Goal: Task Accomplishment & Management: Manage account settings

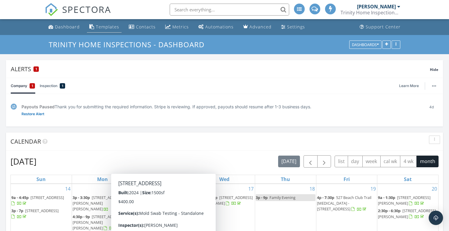
click at [111, 24] on div "Templates" at bounding box center [107, 27] width 23 height 6
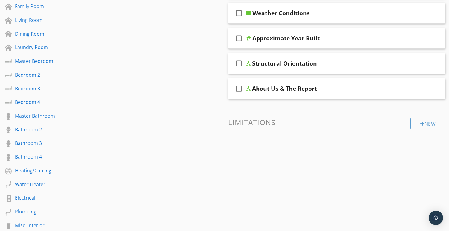
scroll to position [184, 0]
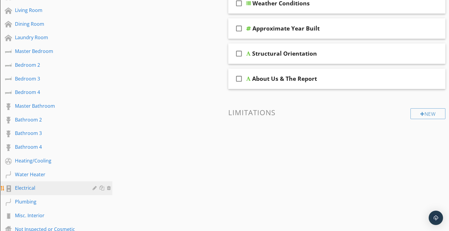
click at [49, 186] on div "Electrical" at bounding box center [49, 187] width 69 height 7
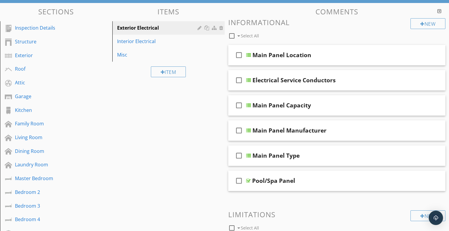
scroll to position [28, 0]
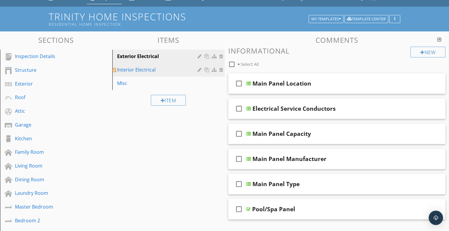
click at [161, 72] on div "Interior Electrical" at bounding box center [158, 69] width 82 height 7
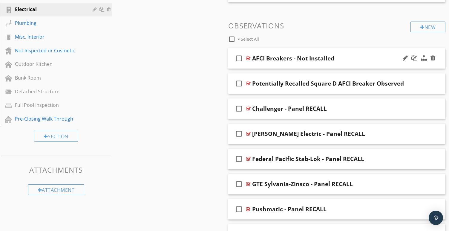
scroll to position [344, 0]
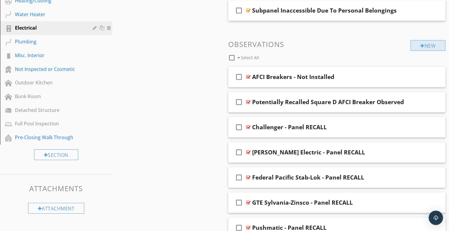
click at [431, 44] on div "New" at bounding box center [428, 45] width 35 height 11
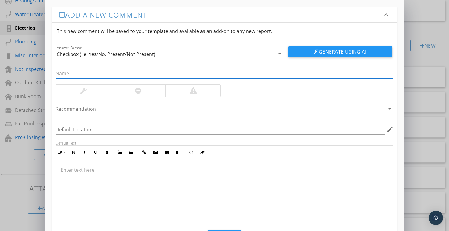
click at [428, 56] on div "Add a new comment keyboard_arrow_down This new comment will be saved to your te…" at bounding box center [224, 130] width 449 height 260
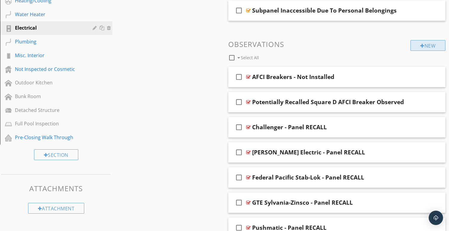
click at [427, 48] on div "New" at bounding box center [428, 45] width 35 height 11
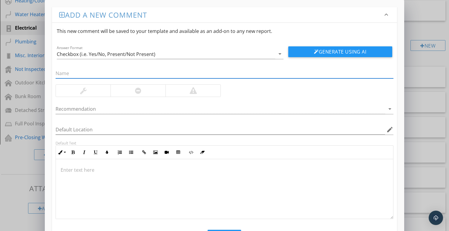
scroll to position [6, 0]
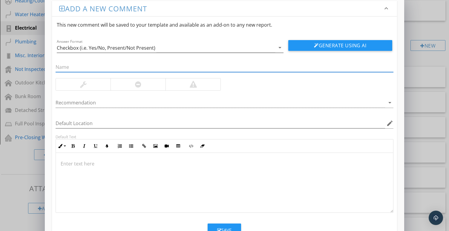
click at [153, 50] on div "Checkbox (i.e. Yes/No, Present/Not Present)" at bounding box center [106, 47] width 99 height 5
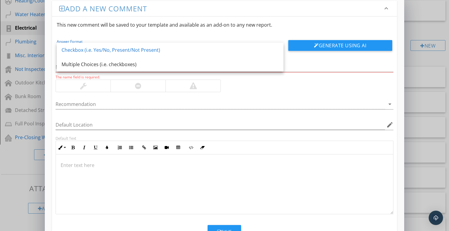
click at [152, 24] on div "This new comment will be saved to your template and available as an add-on to a…" at bounding box center [224, 24] width 345 height 17
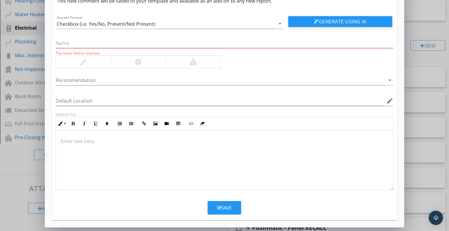
scroll to position [30, 0]
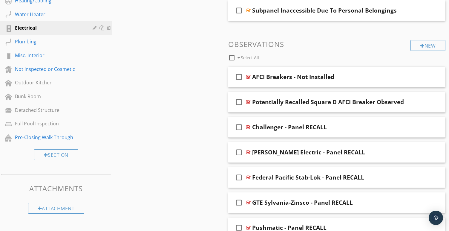
click at [434, 84] on div at bounding box center [224, 115] width 449 height 231
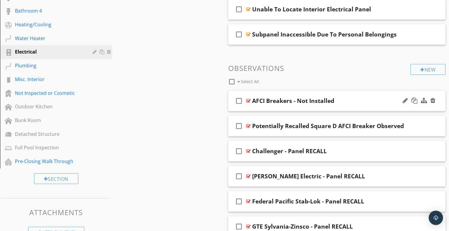
scroll to position [317, 0]
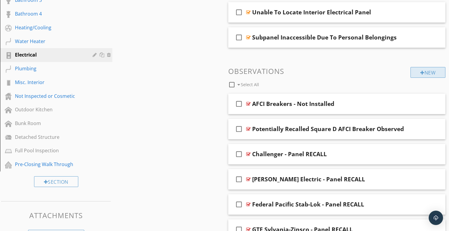
click at [430, 74] on div "New" at bounding box center [428, 72] width 35 height 11
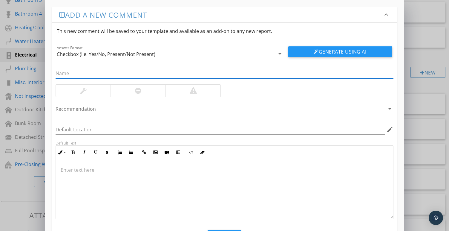
click at [190, 91] on div at bounding box center [193, 90] width 7 height 7
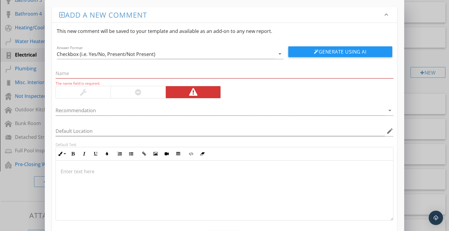
click at [147, 94] on div at bounding box center [138, 92] width 55 height 12
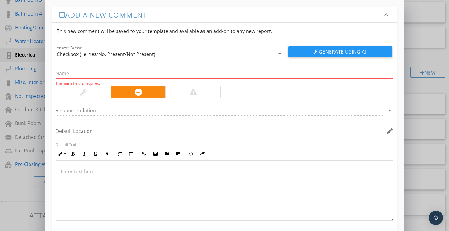
click at [188, 90] on div at bounding box center [193, 92] width 55 height 12
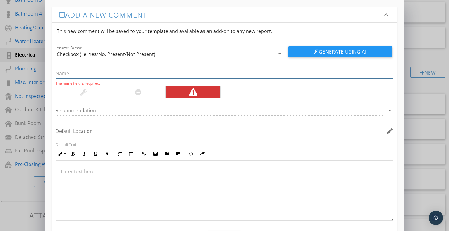
click at [153, 73] on input "text" at bounding box center [225, 73] width 338 height 10
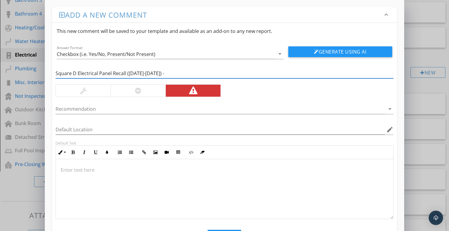
paste input "194871 - 221343"
type input "Square D Electrical Panel Recall (2020-2024) - 194871 - 221343"
click at [122, 108] on div at bounding box center [221, 109] width 330 height 10
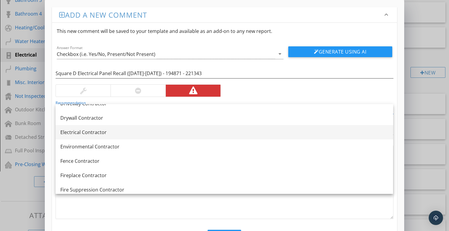
scroll to position [207, 0]
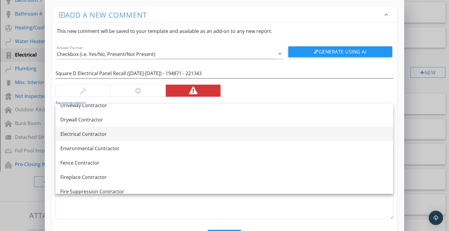
click at [94, 137] on div "Electrical Contractor" at bounding box center [224, 133] width 328 height 7
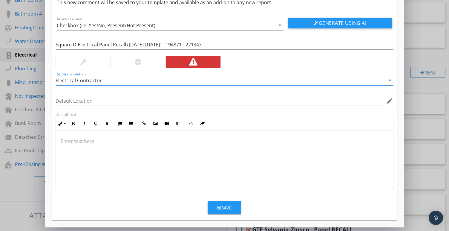
scroll to position [29, 0]
click at [167, 163] on div at bounding box center [224, 160] width 337 height 60
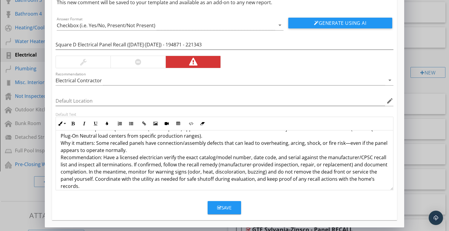
scroll to position [12, 0]
click at [224, 207] on div "Save" at bounding box center [224, 207] width 14 height 7
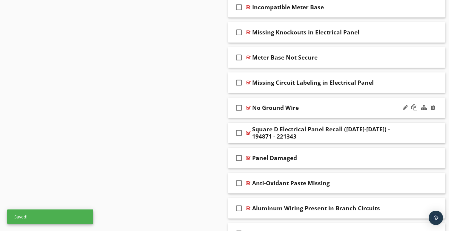
scroll to position [638, 0]
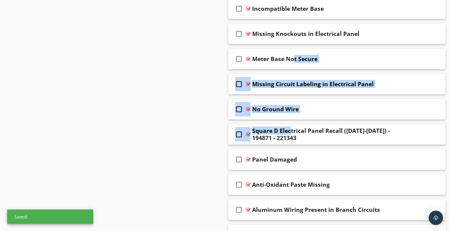
drag, startPoint x: 306, startPoint y: 125, endPoint x: 305, endPoint y: 47, distance: 78.1
click at [305, 47] on span "check_box_outline_blank AFCI Breakers - Not Installed check_box_outline_blank P…" at bounding box center [337, 184] width 218 height 824
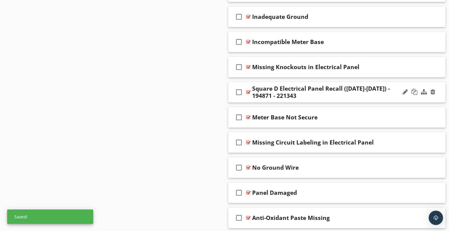
scroll to position [539, 0]
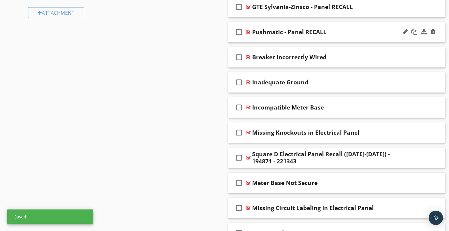
drag, startPoint x: 318, startPoint y: 151, endPoint x: 318, endPoint y: 39, distance: 112.4
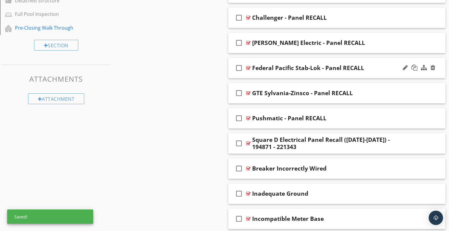
scroll to position [444, 0]
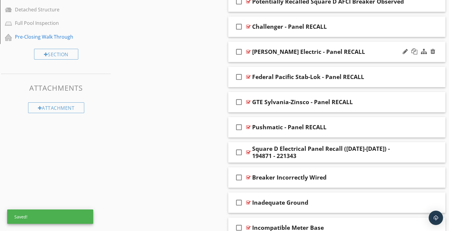
drag, startPoint x: 302, startPoint y: 155, endPoint x: 293, endPoint y: 45, distance: 110.4
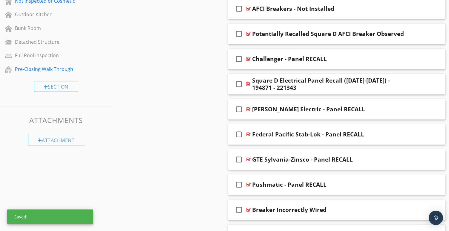
scroll to position [347, 0]
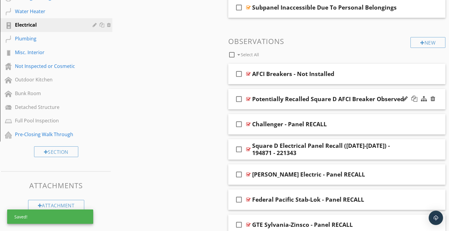
drag, startPoint x: 303, startPoint y: 151, endPoint x: 302, endPoint y: 105, distance: 46.4
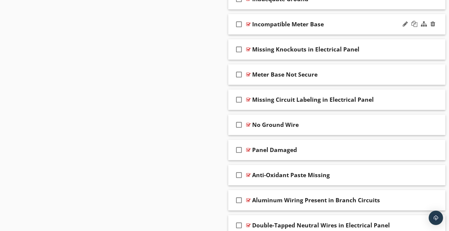
scroll to position [648, 0]
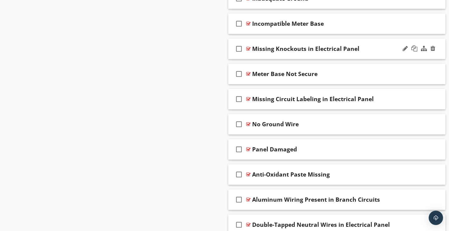
drag, startPoint x: 342, startPoint y: 172, endPoint x: 346, endPoint y: 44, distance: 128.4
click at [346, 44] on span "check_box_outline_blank AFCI Breakers - Not Installed check_box_outline_blank S…" at bounding box center [337, 174] width 218 height 824
click at [341, 174] on div "Anti-Oxidant Paste Missing" at bounding box center [329, 174] width 154 height 7
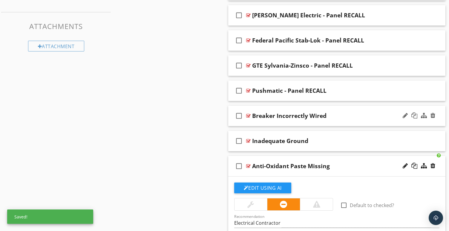
scroll to position [488, 0]
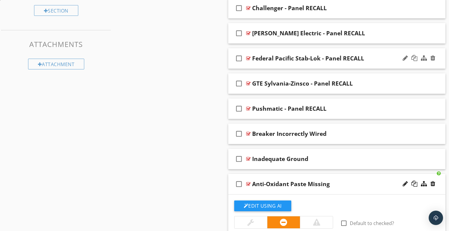
drag, startPoint x: 347, startPoint y: 187, endPoint x: 350, endPoint y: 51, distance: 136.7
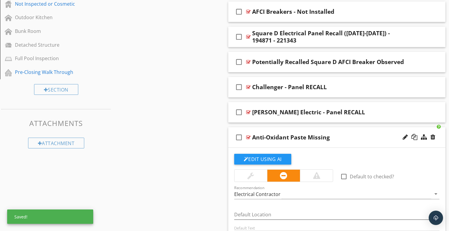
scroll to position [391, 0]
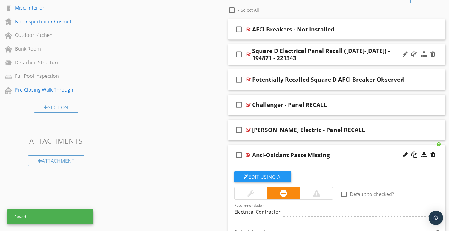
drag, startPoint x: 340, startPoint y: 154, endPoint x: 335, endPoint y: 64, distance: 89.9
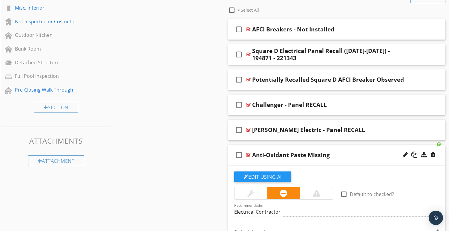
click at [353, 159] on div "check_box_outline_blank Anti-Oxidant Paste Missing" at bounding box center [337, 155] width 218 height 21
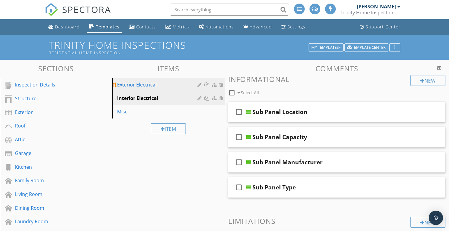
scroll to position [0, 0]
click at [156, 85] on div "Exterior Electrical" at bounding box center [158, 84] width 82 height 7
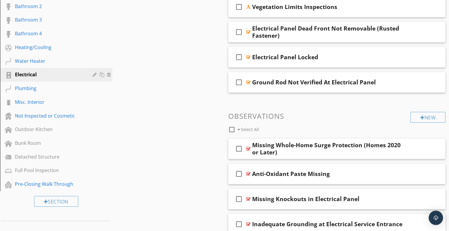
scroll to position [315, 0]
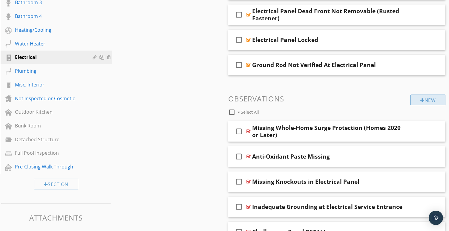
click at [427, 102] on div "New" at bounding box center [428, 99] width 35 height 11
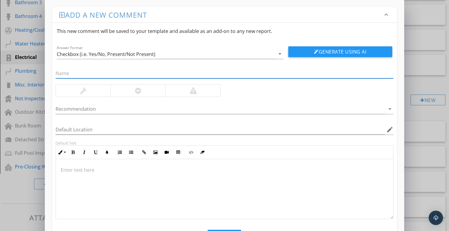
click at [155, 189] on div at bounding box center [224, 189] width 337 height 60
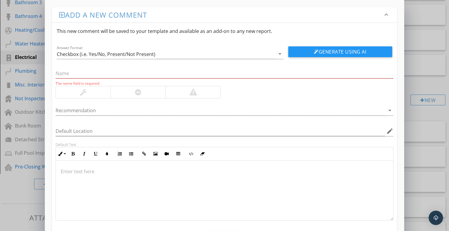
scroll to position [4, 0]
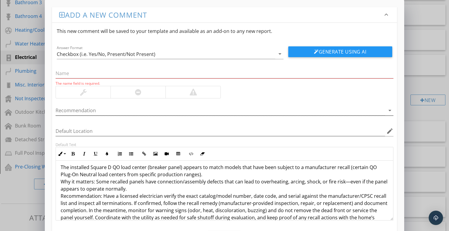
click at [106, 109] on div at bounding box center [221, 111] width 330 height 10
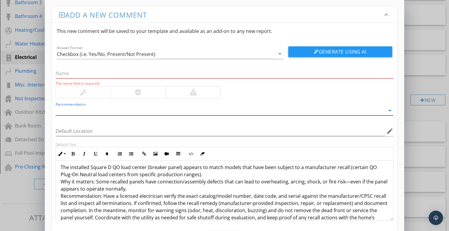
scroll to position [197, 0]
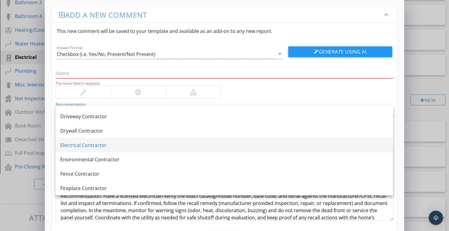
click at [97, 147] on div "Electrical Contractor" at bounding box center [224, 144] width 328 height 7
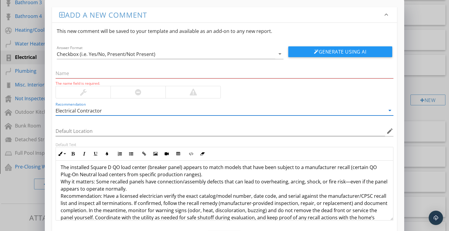
click at [205, 97] on div at bounding box center [193, 92] width 55 height 12
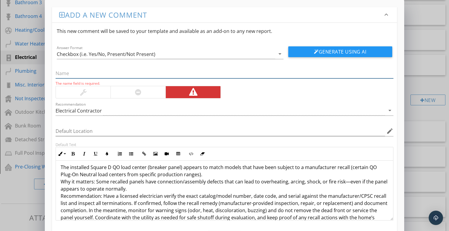
click at [147, 71] on input "text" at bounding box center [225, 73] width 338 height 10
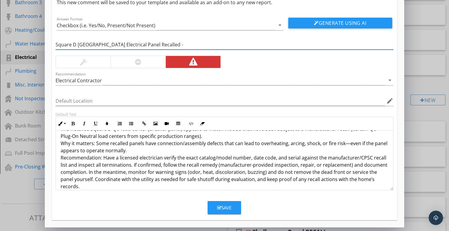
scroll to position [29, 0]
click at [173, 45] on input "Square D QO Load Center Electrical Panel Recalled - 2020-2022)" at bounding box center [225, 45] width 338 height 10
click at [218, 46] on input "Square D QO Load Center Electrical Panel Recalled - (2020-2022)" at bounding box center [225, 45] width 338 height 10
paste input "194871 - 221343"
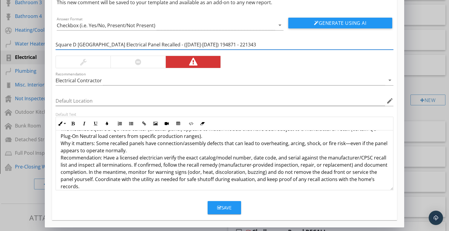
type input "Square D QO Load Center Electrical Panel Recalled - (2020-2022) 194871 - 221343"
click at [233, 207] on button "Save" at bounding box center [224, 207] width 33 height 13
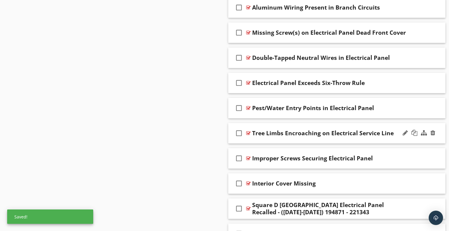
scroll to position [915, 0]
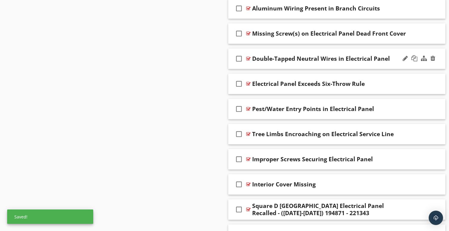
drag, startPoint x: 345, startPoint y: 211, endPoint x: 336, endPoint y: 62, distance: 148.6
click at [336, 62] on span "check_box_outline_blank Missing Whole-Home Surge Protection (Homes 2020 or Late…" at bounding box center [337, 184] width 218 height 1327
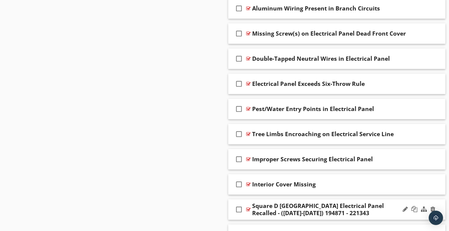
click at [348, 216] on div "check_box_outline_blank Square D QO Load Center Electrical Panel Recalled - (20…" at bounding box center [337, 209] width 218 height 21
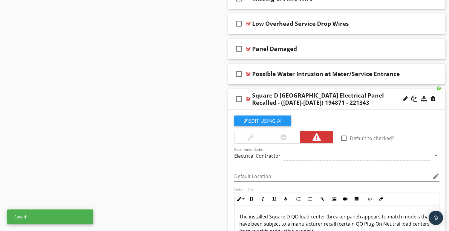
scroll to position [738, 0]
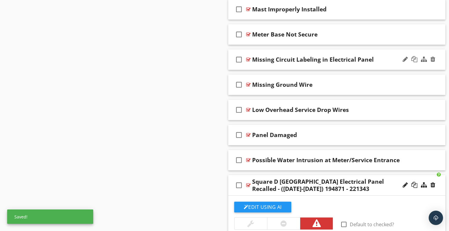
drag, startPoint x: 345, startPoint y: 190, endPoint x: 340, endPoint y: 56, distance: 134.4
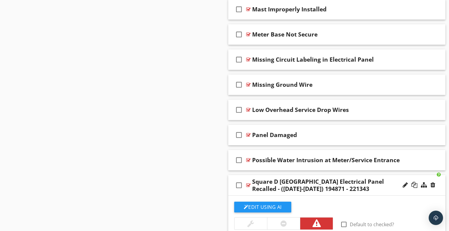
click at [349, 192] on div "check_box_outline_blank Square D QO Load Center Electrical Panel Recalled - (20…" at bounding box center [337, 185] width 218 height 21
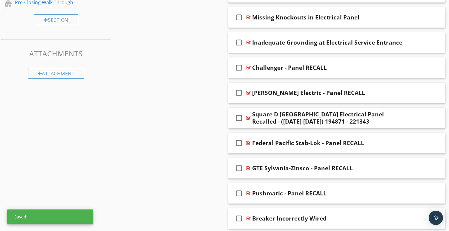
scroll to position [437, 0]
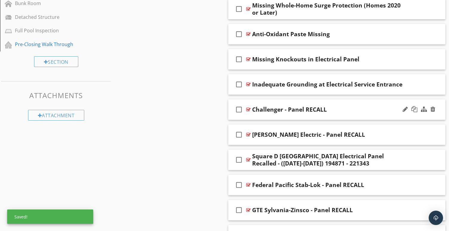
drag, startPoint x: 351, startPoint y: 166, endPoint x: 340, endPoint y: 102, distance: 65.2
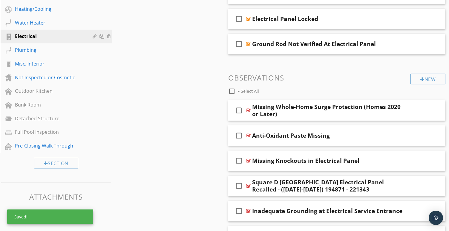
scroll to position [322, 0]
